Goal: Browse casually

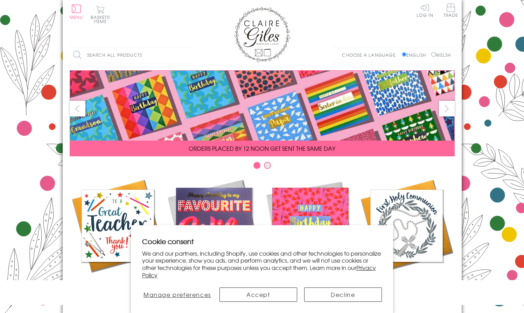
scroll to position [299, 0]
